Goal: Information Seeking & Learning: Learn about a topic

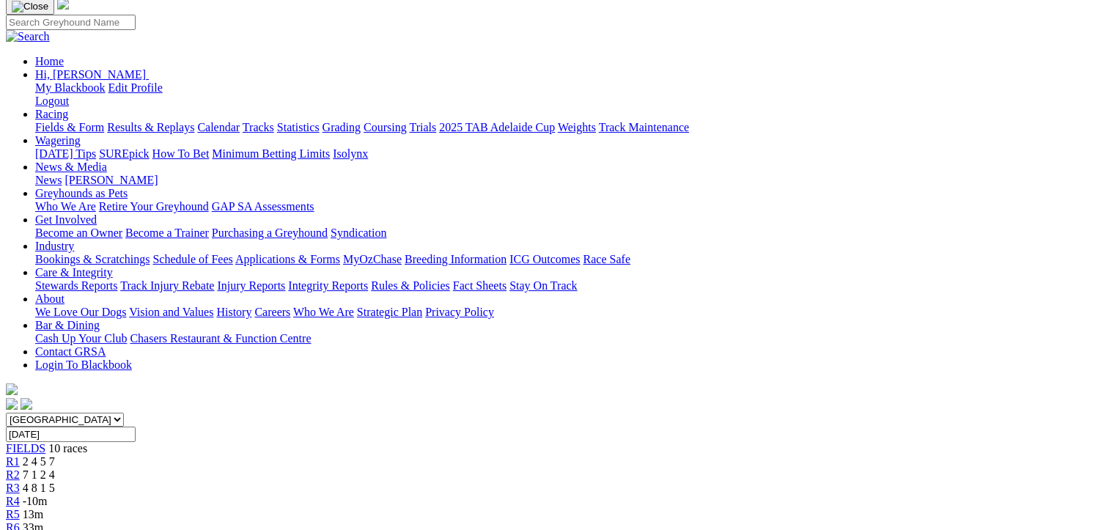
scroll to position [147, 0]
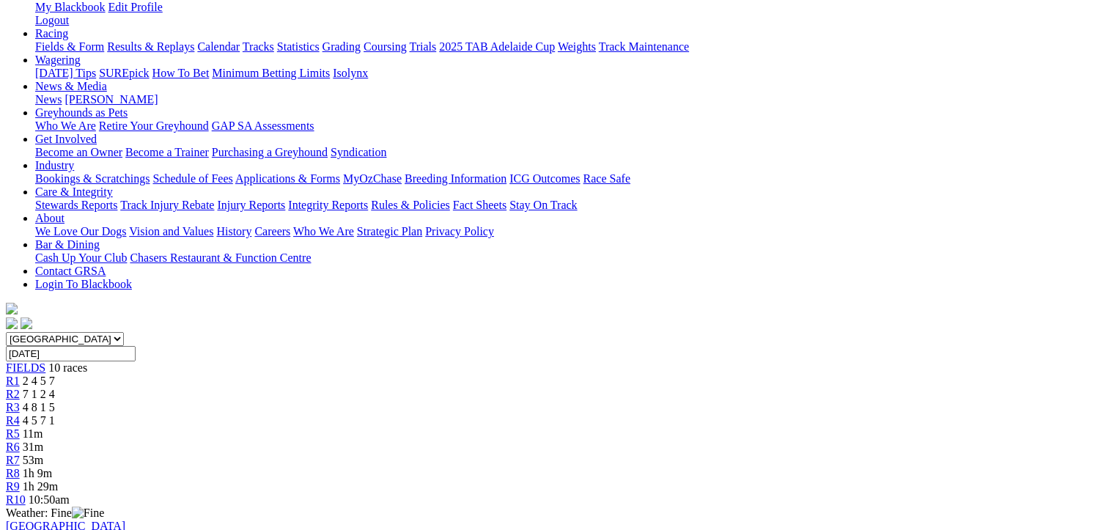
scroll to position [220, 0]
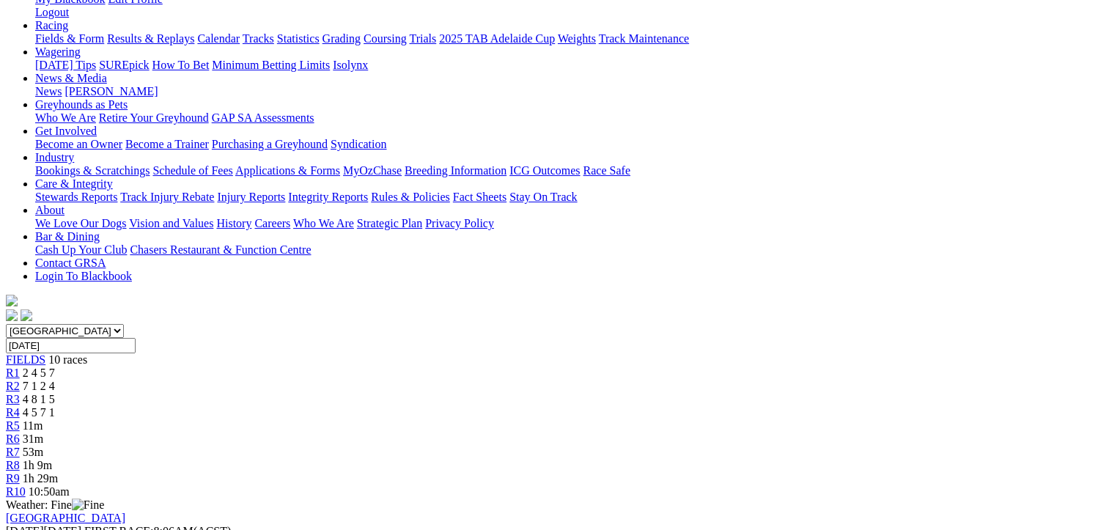
click at [55, 393] on span "4 8 1 5" at bounding box center [39, 399] width 32 height 12
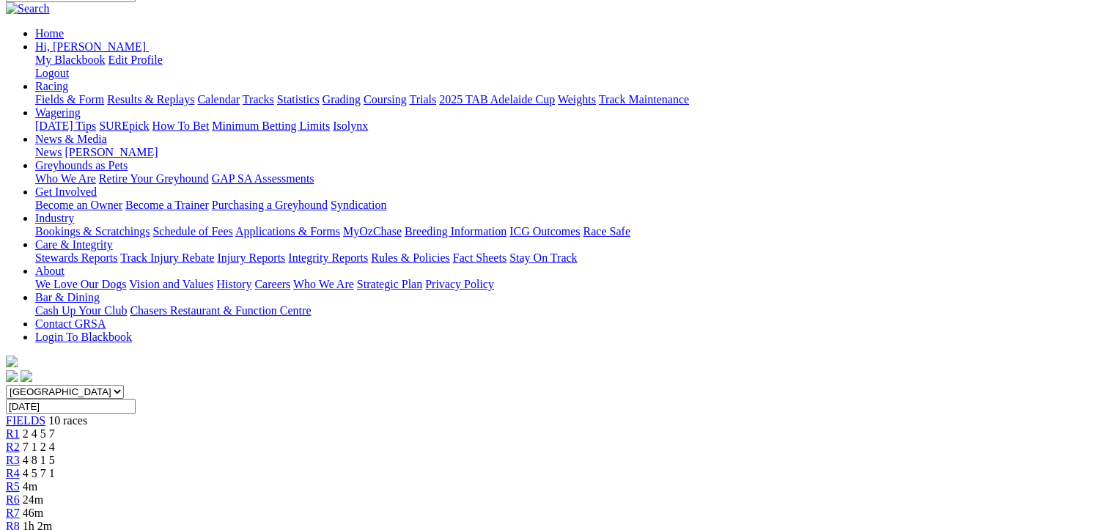
scroll to position [73, 0]
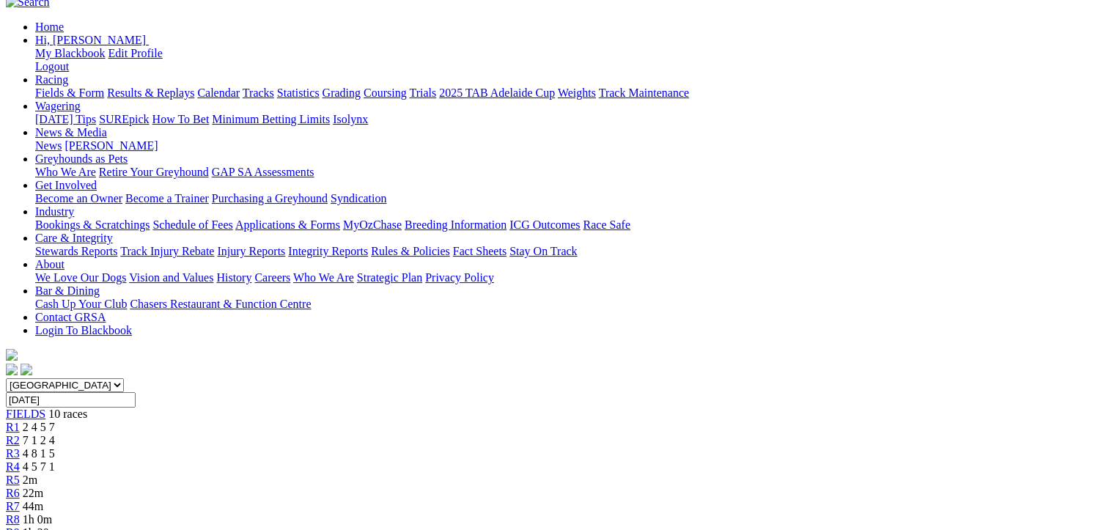
scroll to position [73, 0]
